Goal: Check status

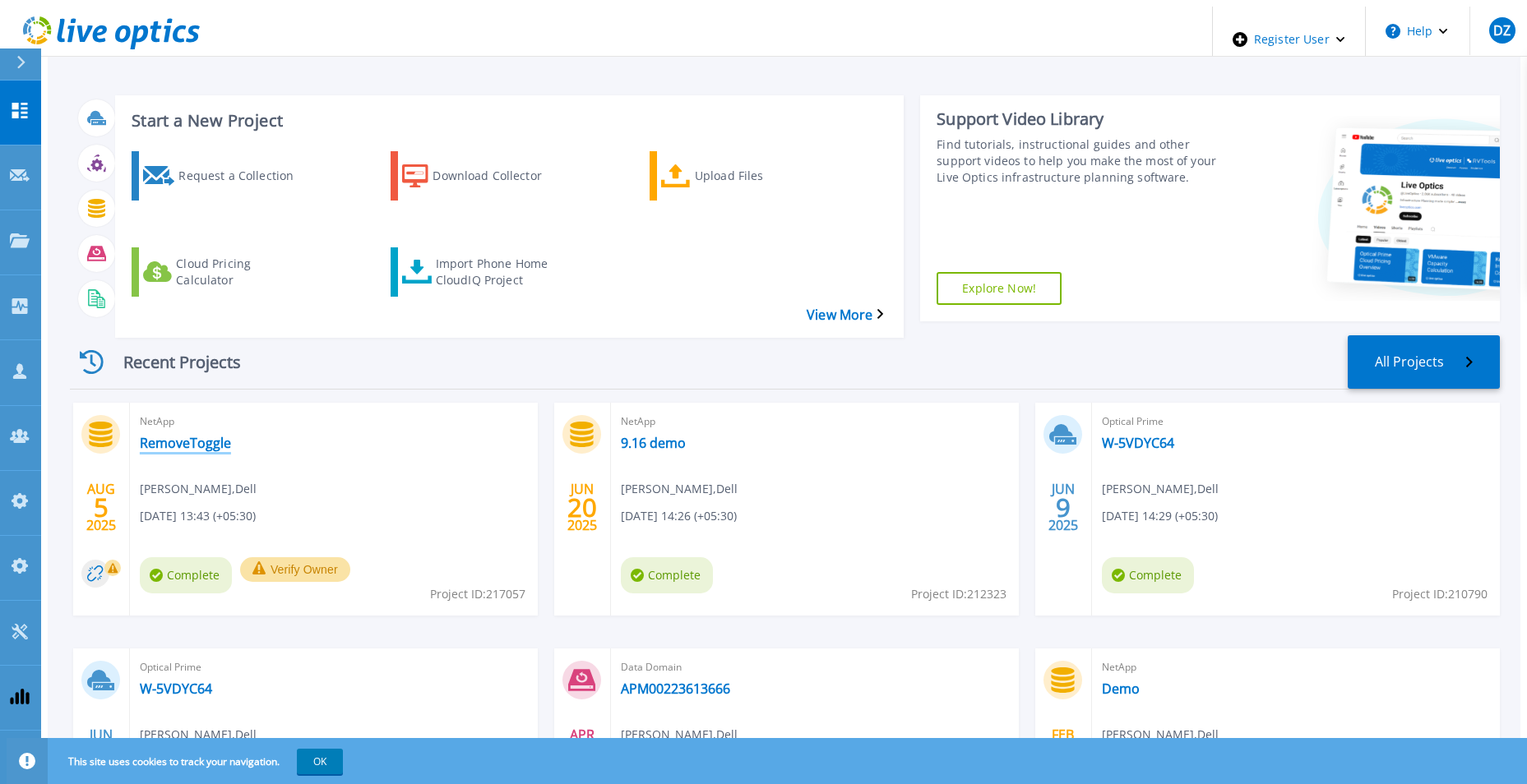
click at [160, 435] on link "RemoveToggle" at bounding box center [185, 443] width 91 height 17
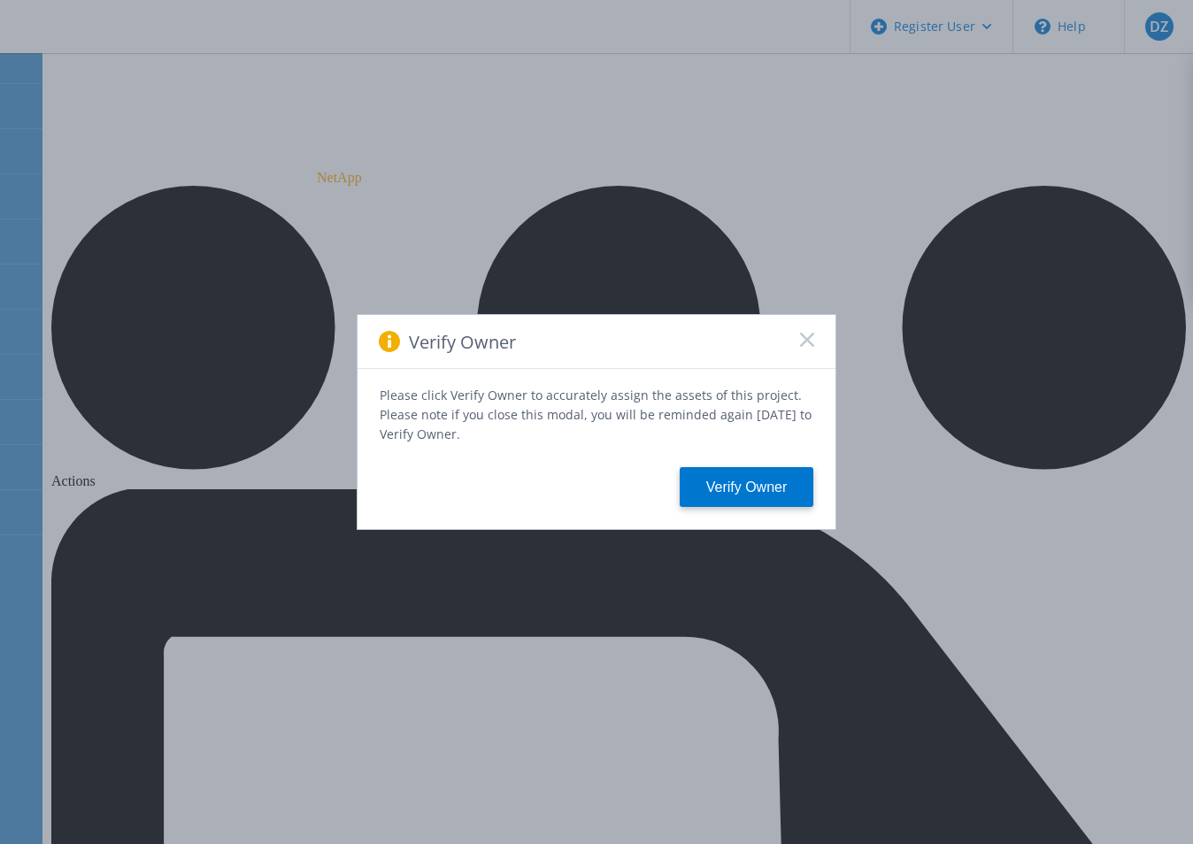
drag, startPoint x: 1184, startPoint y: 488, endPoint x: 1002, endPoint y: 478, distance: 181.7
click at [665, 478] on div "Verify Owner Please click Verify Owner to accurately assign the assets of this …" at bounding box center [596, 422] width 1193 height 844
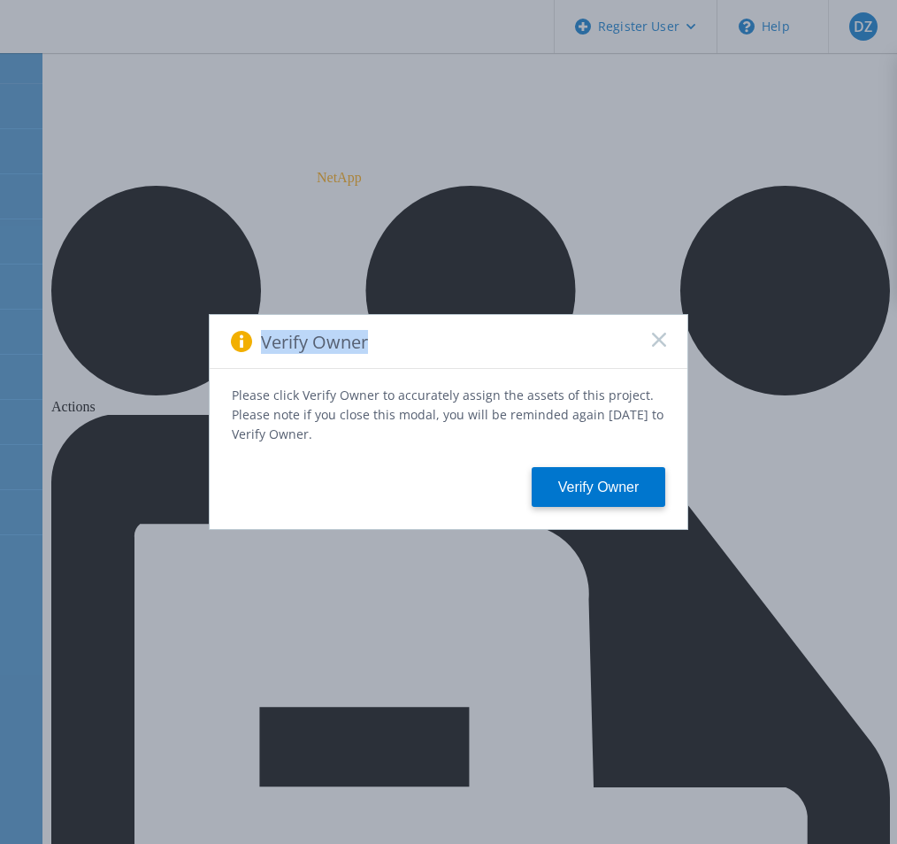
drag, startPoint x: 367, startPoint y: 340, endPoint x: 212, endPoint y: 317, distance: 156.5
click at [212, 317] on div "Verify Owner Please click Verify Owner to accurately assign the assets of this …" at bounding box center [448, 422] width 897 height 844
click at [664, 340] on rect at bounding box center [658, 339] width 15 height 15
